Goal: Browse casually: Explore the website without a specific task or goal

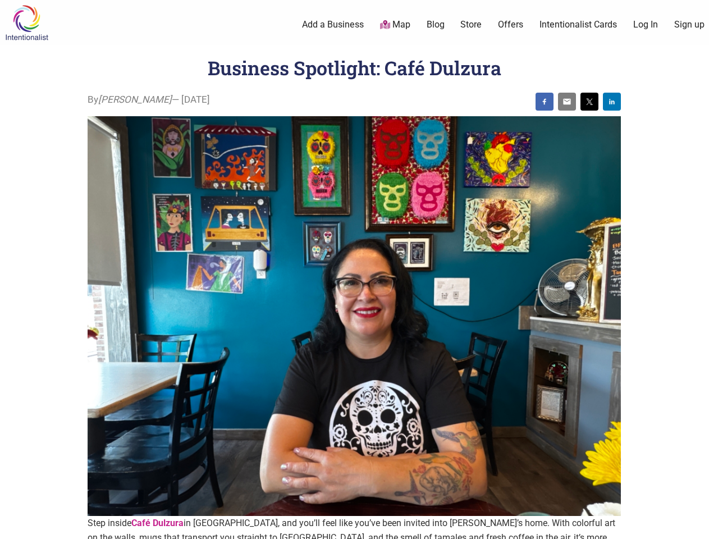
click at [354, 269] on img at bounding box center [354, 316] width 533 height 400
click at [544, 102] on img at bounding box center [544, 101] width 9 height 9
click at [567, 102] on img at bounding box center [566, 101] width 9 height 9
click at [589, 102] on img at bounding box center [589, 101] width 9 height 9
click at [612, 102] on img at bounding box center [611, 101] width 9 height 9
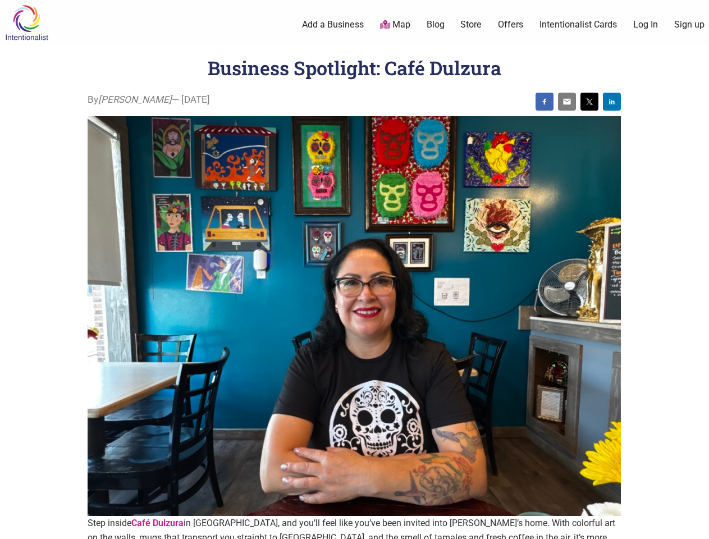
click at [696, 526] on icon at bounding box center [696, 525] width 12 height 14
